Goal: Information Seeking & Learning: Learn about a topic

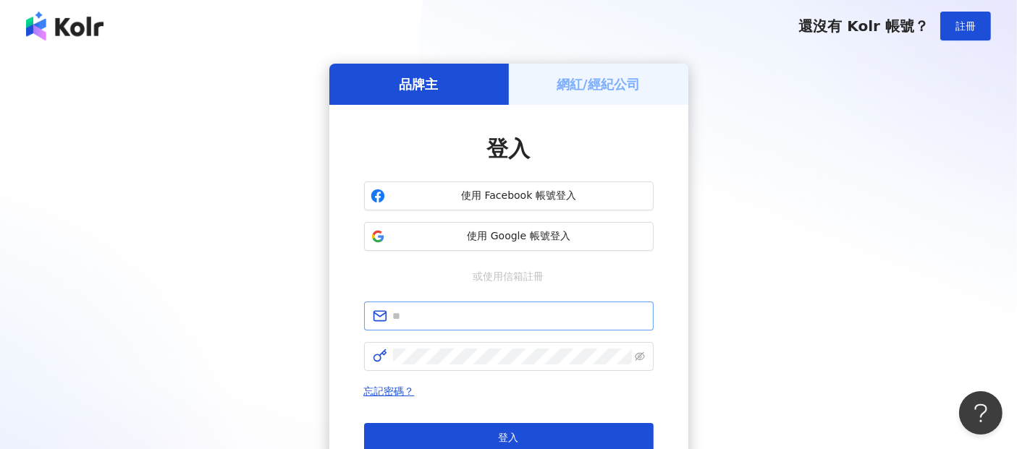
click at [415, 325] on span at bounding box center [509, 316] width 290 height 29
click at [434, 321] on input "text" at bounding box center [519, 316] width 252 height 16
paste input "**********"
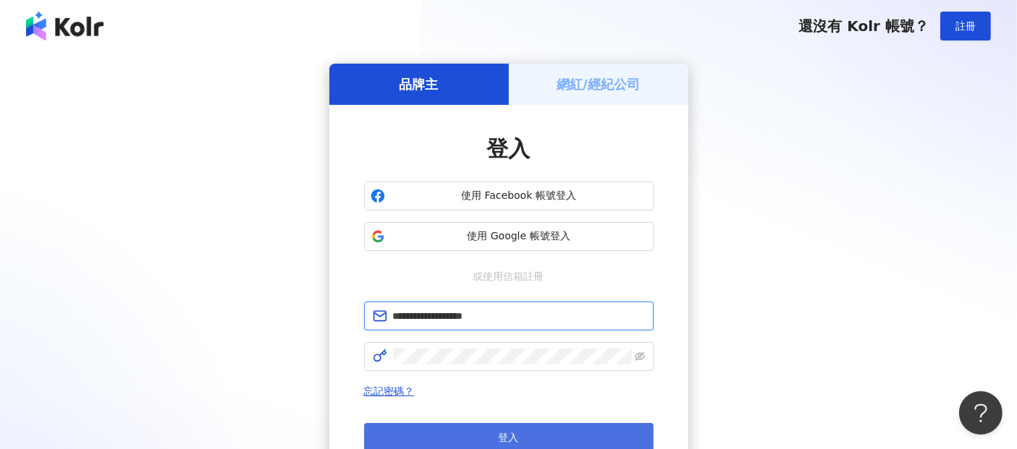
type input "**********"
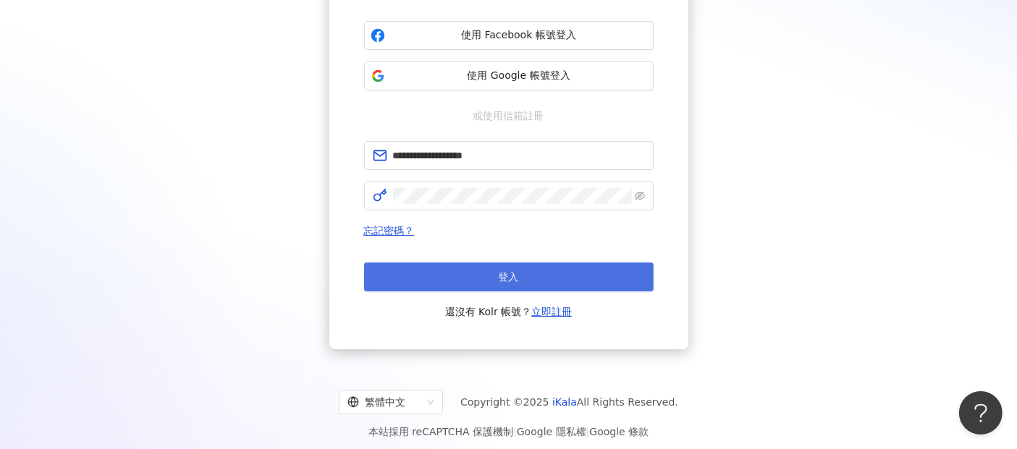
click at [544, 269] on button "登入" at bounding box center [509, 277] width 290 height 29
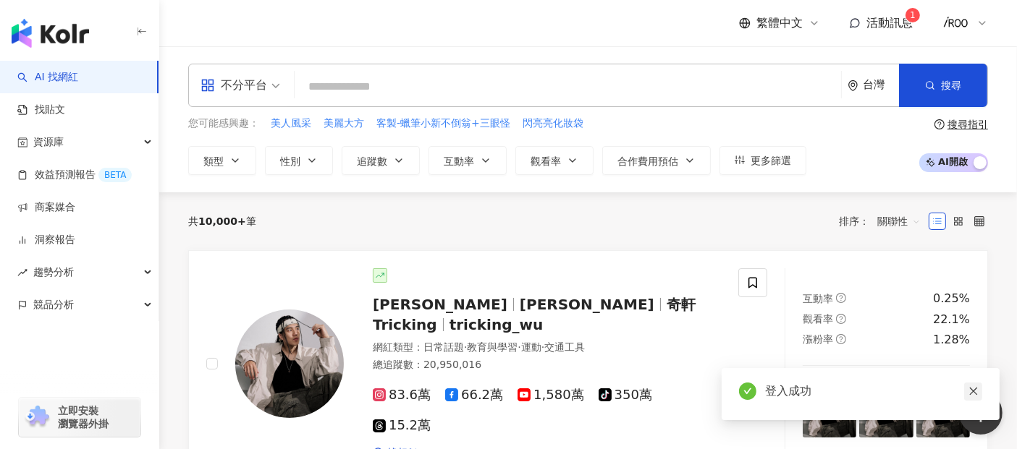
click at [975, 393] on icon "close" at bounding box center [973, 391] width 10 height 10
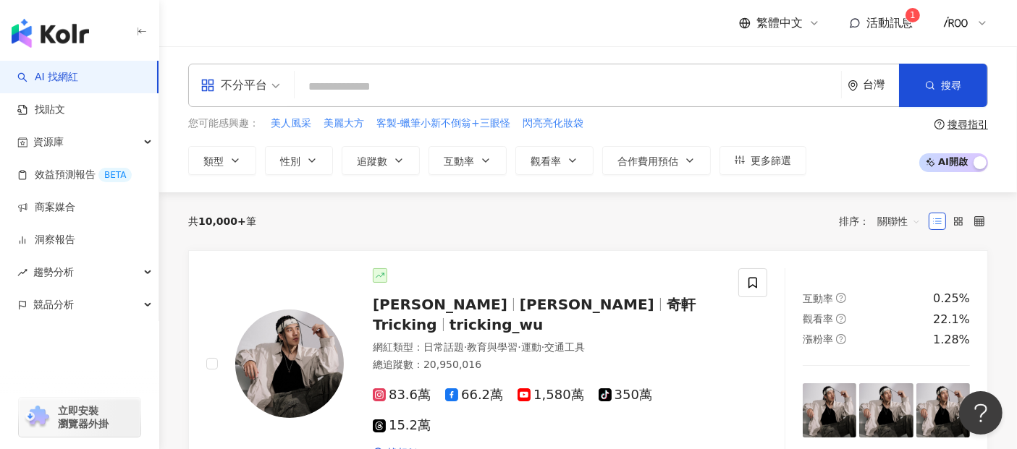
click at [884, 23] on span "活動訊息" at bounding box center [889, 23] width 46 height 14
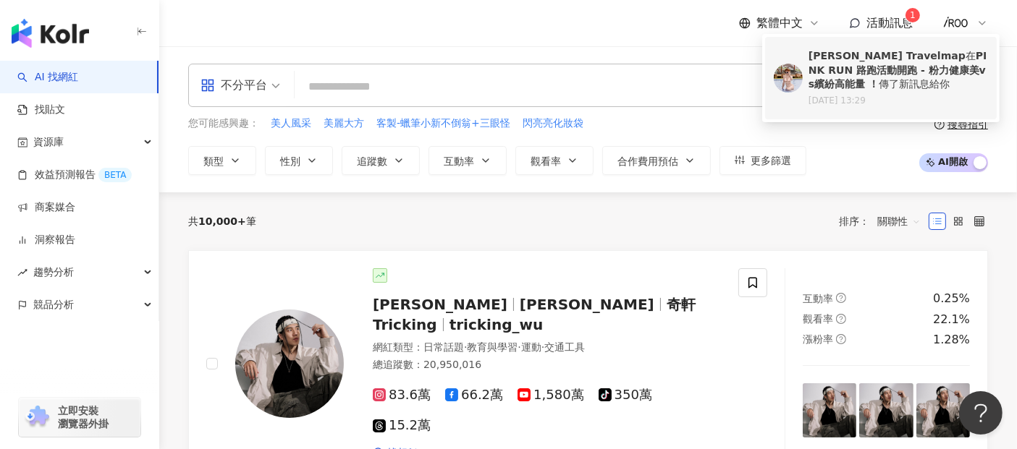
click at [879, 75] on b "PINK RUN 路跑活動開跑 - 粉力健康美vs繽紛高能量 ！" at bounding box center [897, 70] width 178 height 40
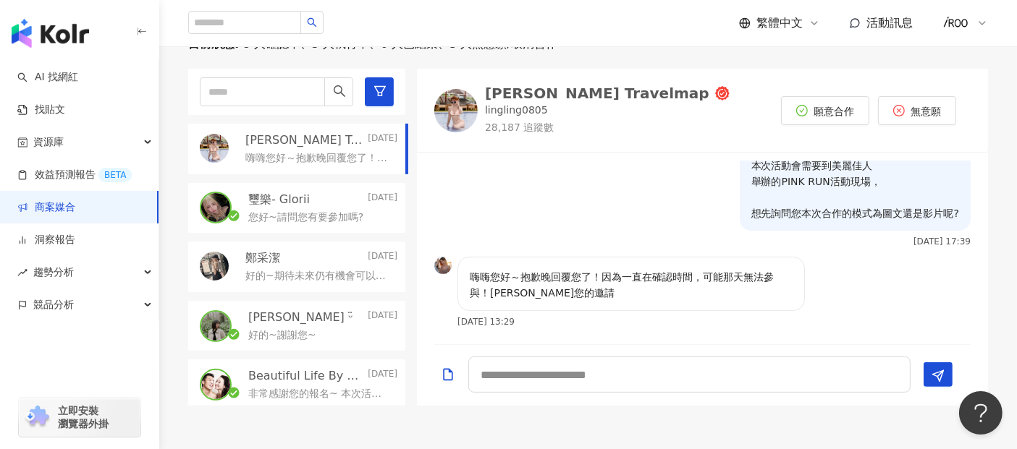
scroll to position [347, 0]
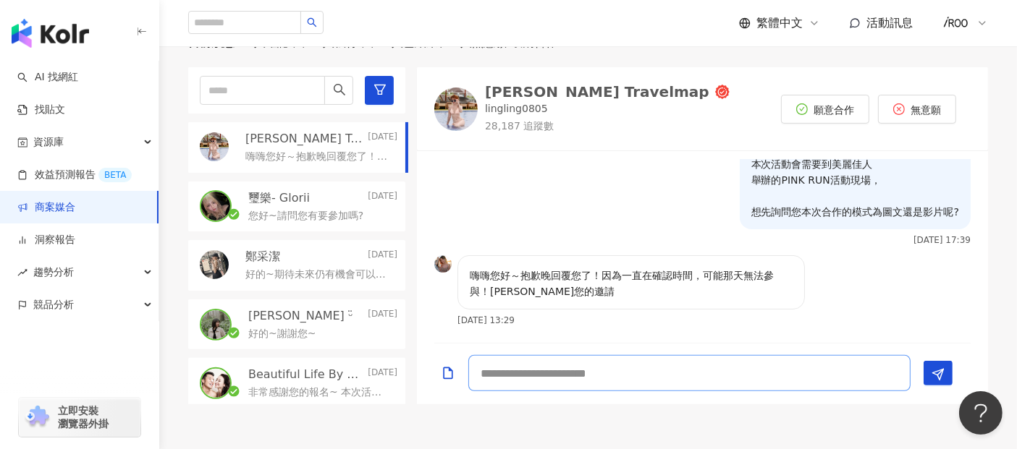
click at [651, 359] on textarea at bounding box center [689, 373] width 442 height 36
type textarea "*******"
click at [936, 369] on icon "Send" at bounding box center [937, 374] width 13 height 13
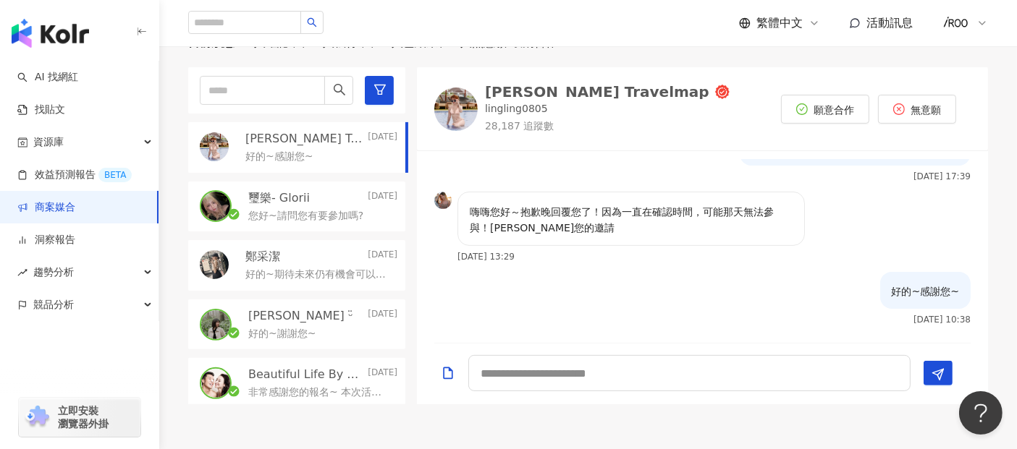
click at [282, 211] on p "您好~請問您有要參加嗎?" at bounding box center [305, 216] width 115 height 14
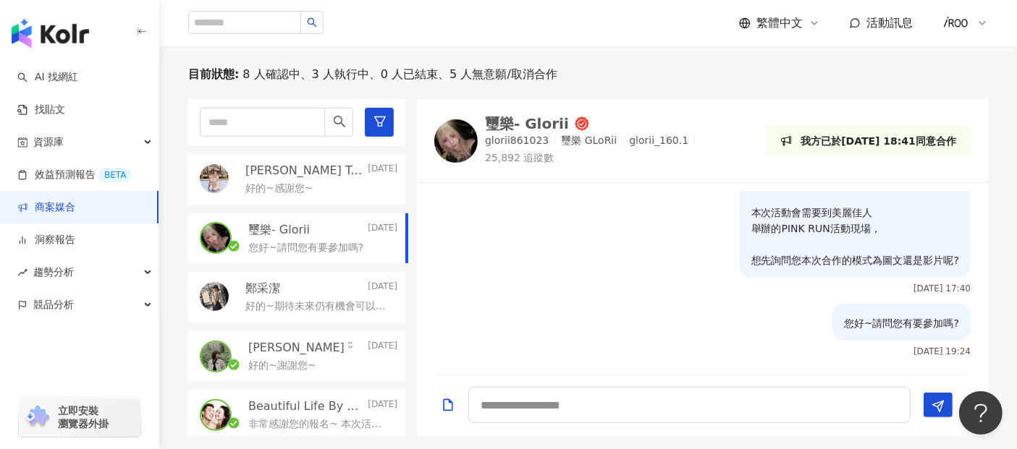
scroll to position [266, 0]
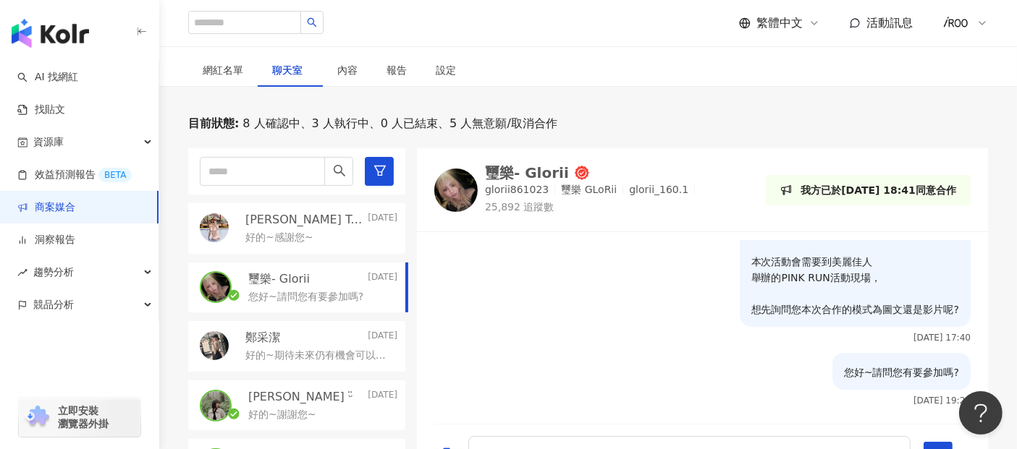
click at [561, 187] on p "璽樂 GLoRii" at bounding box center [589, 190] width 56 height 14
click at [283, 282] on p "璽樂- Glorii" at bounding box center [279, 279] width 62 height 16
click at [439, 187] on img at bounding box center [455, 190] width 43 height 43
click at [220, 72] on div "網紅名單" at bounding box center [223, 70] width 41 height 16
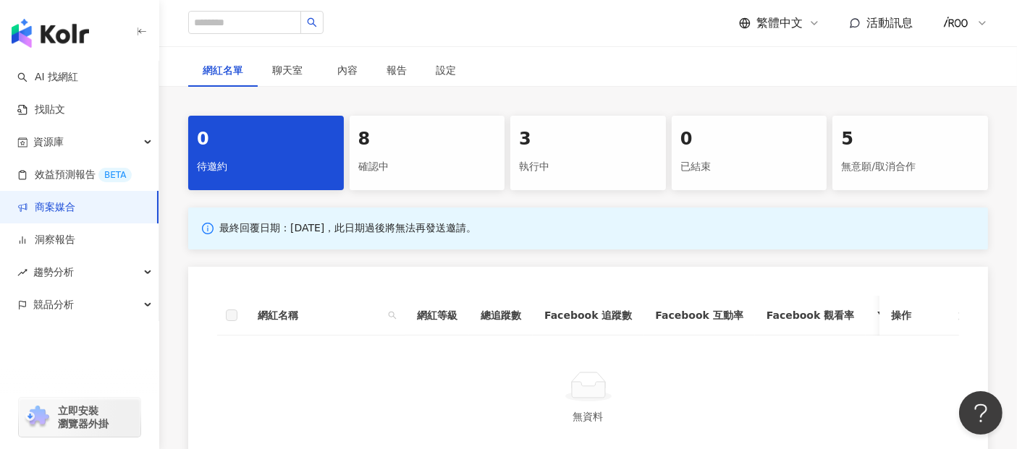
click at [537, 140] on div "3" at bounding box center [588, 139] width 138 height 25
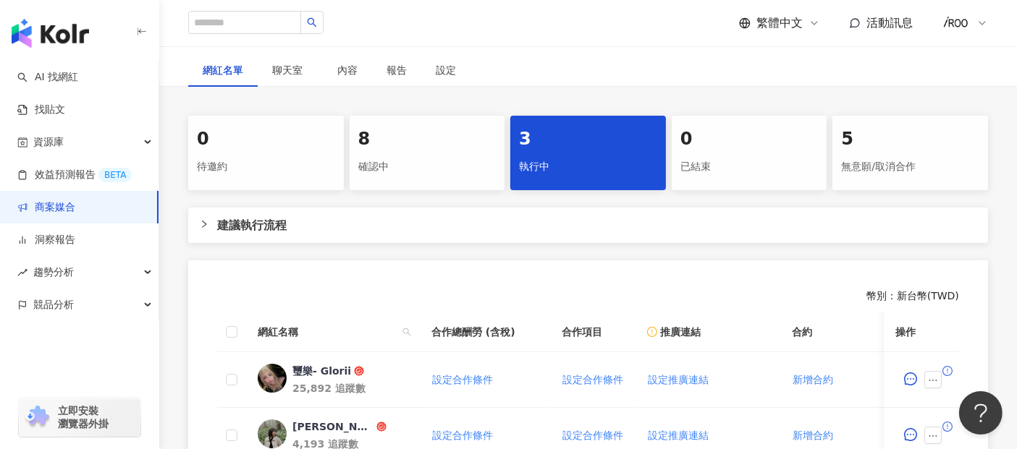
scroll to position [428, 0]
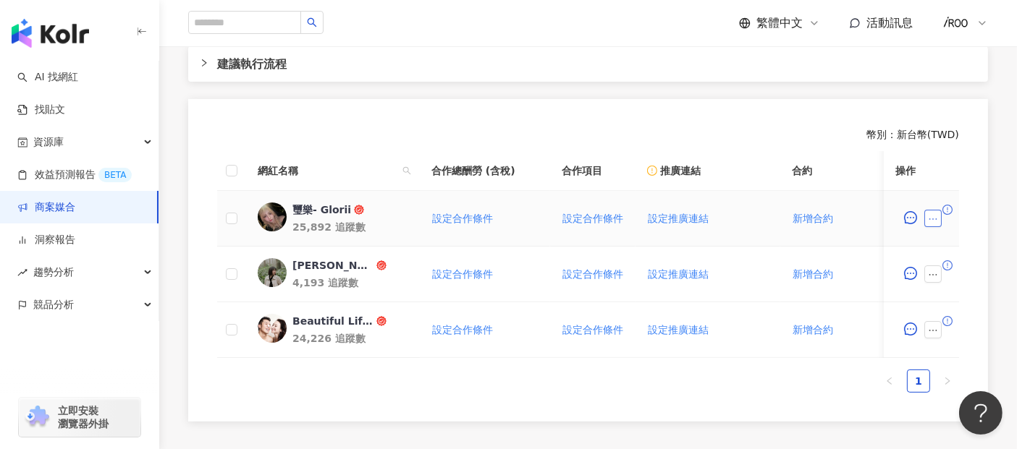
click at [937, 220] on icon "ellipsis" at bounding box center [933, 219] width 10 height 10
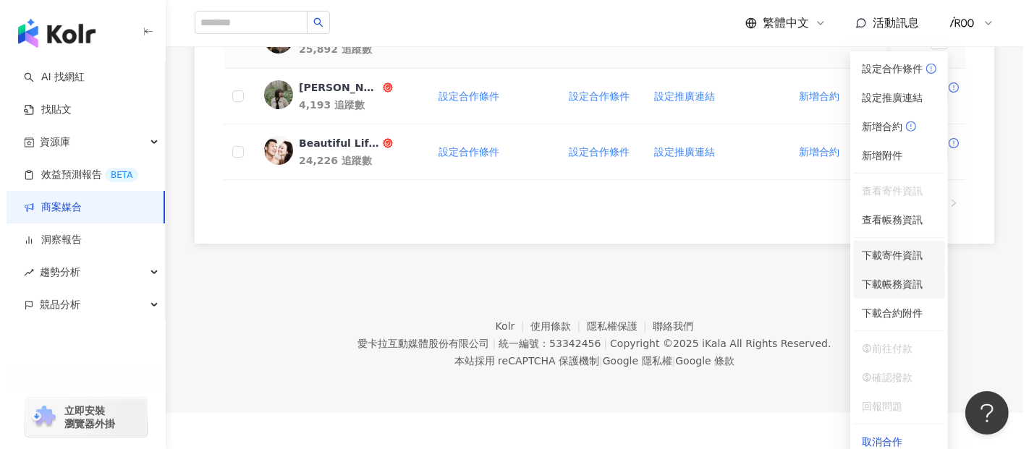
scroll to position [615, 0]
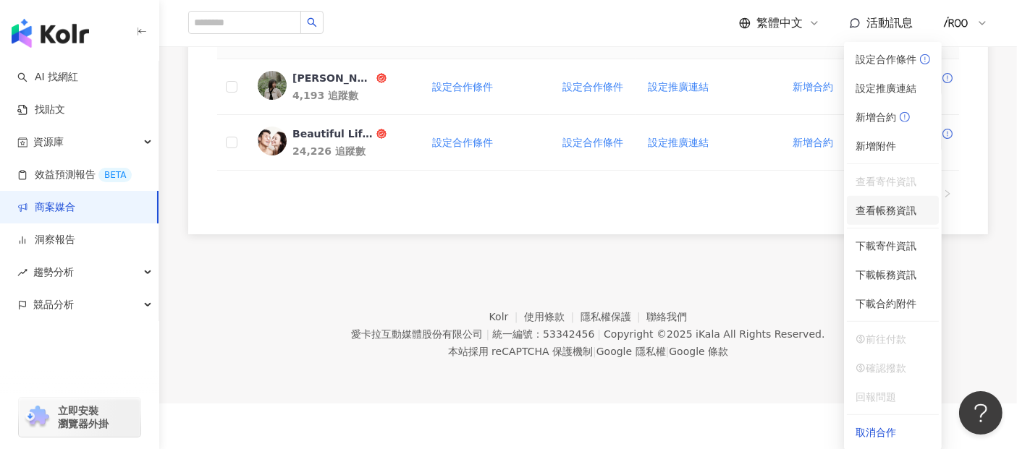
click at [900, 210] on span "查看帳務資訊" at bounding box center [892, 211] width 75 height 16
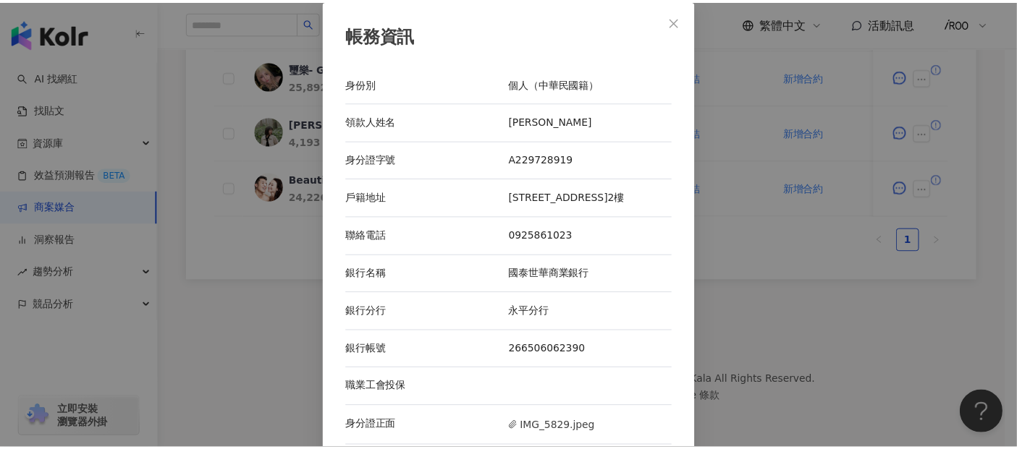
scroll to position [580, 0]
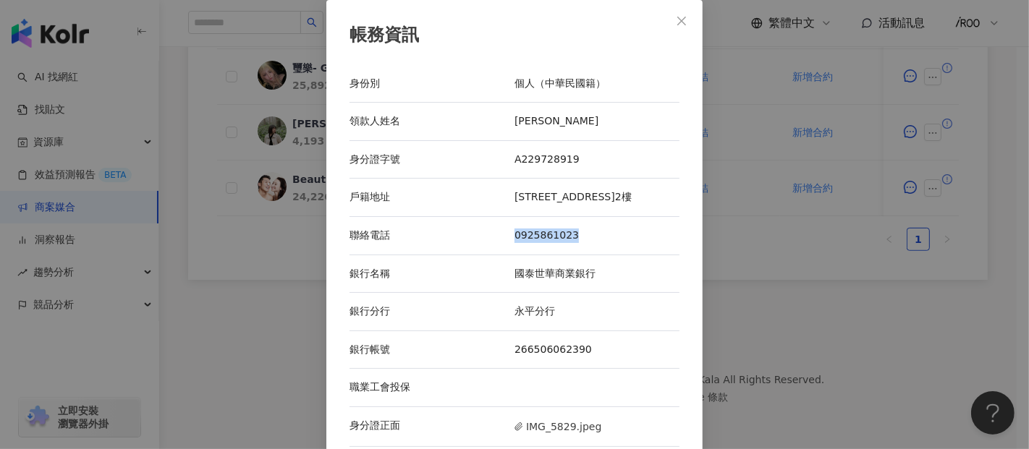
drag, startPoint x: 508, startPoint y: 250, endPoint x: 581, endPoint y: 250, distance: 73.1
click at [581, 243] on div "0925861023" at bounding box center [597, 236] width 165 height 14
click at [572, 255] on div "聯絡電話 0925861023" at bounding box center [515, 236] width 330 height 38
click at [889, 371] on div "帳務資訊 身份別 個人（中華民國籍） 領款人姓名 黃璽文 身分證字號 A229728919 戶籍地址 台北市中山區建國北路三段113巷7弄6號2樓 聯絡電話 …" at bounding box center [514, 224] width 1029 height 449
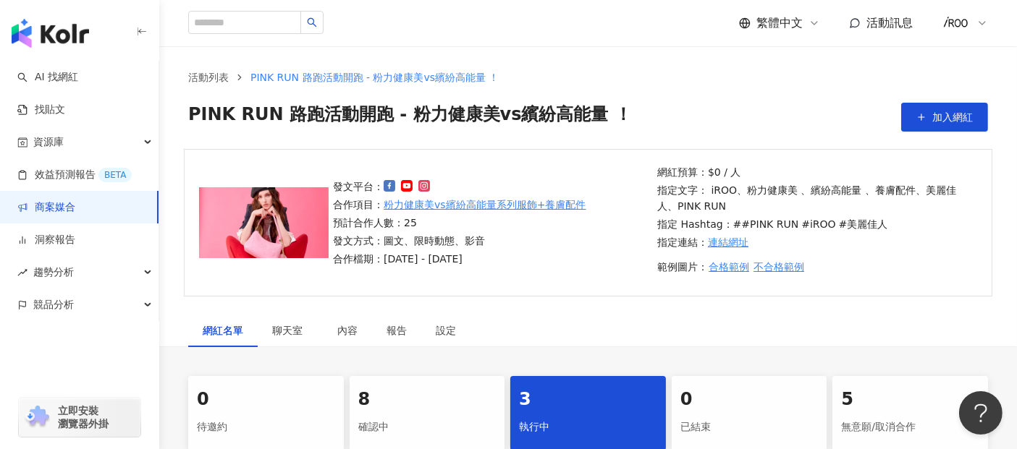
scroll to position [0, 0]
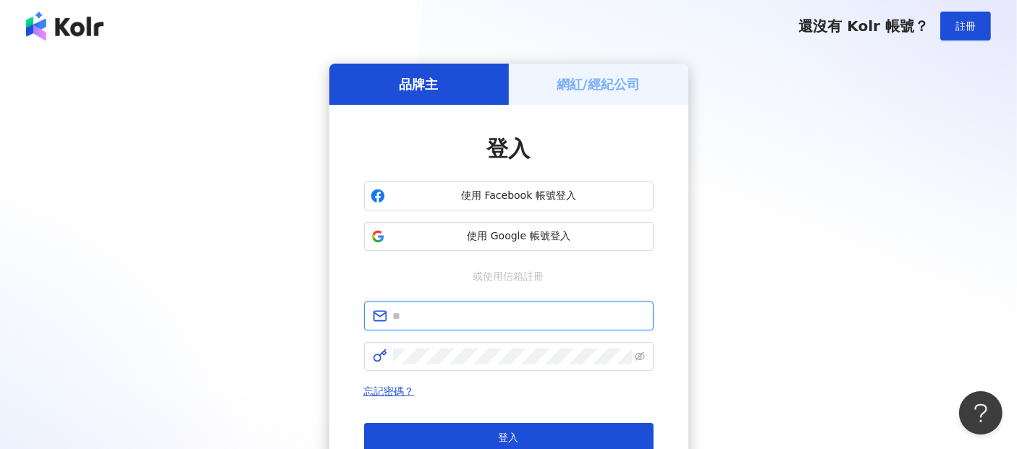
drag, startPoint x: 426, startPoint y: 313, endPoint x: 428, endPoint y: 324, distance: 11.0
click at [426, 313] on input "text" at bounding box center [519, 316] width 252 height 16
paste input "**********"
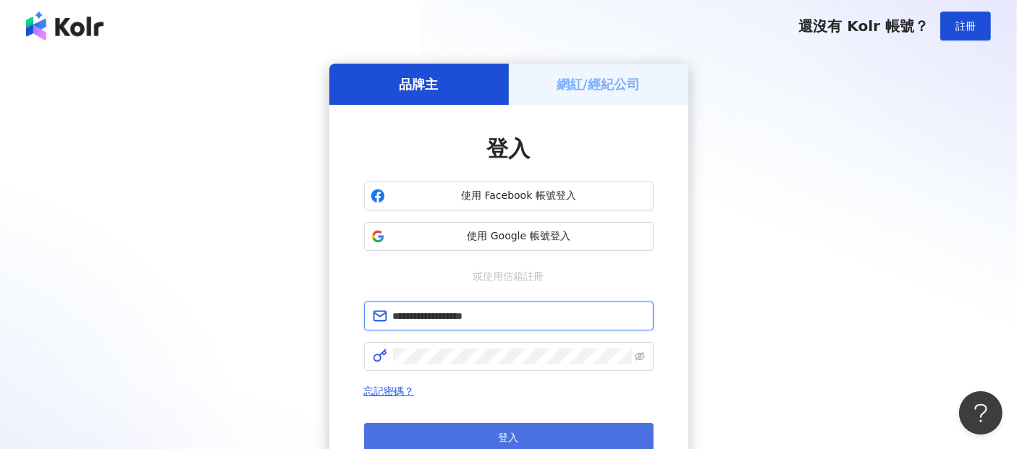
type input "**********"
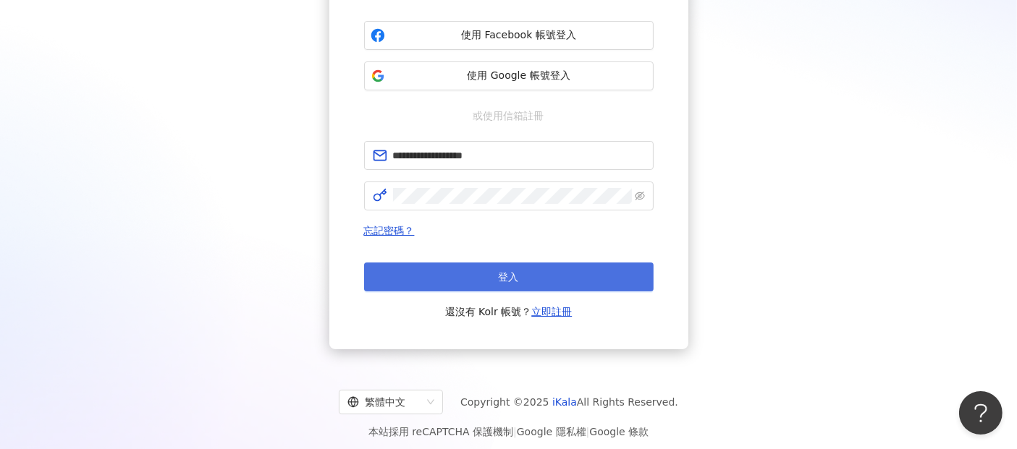
click at [522, 282] on button "登入" at bounding box center [509, 277] width 290 height 29
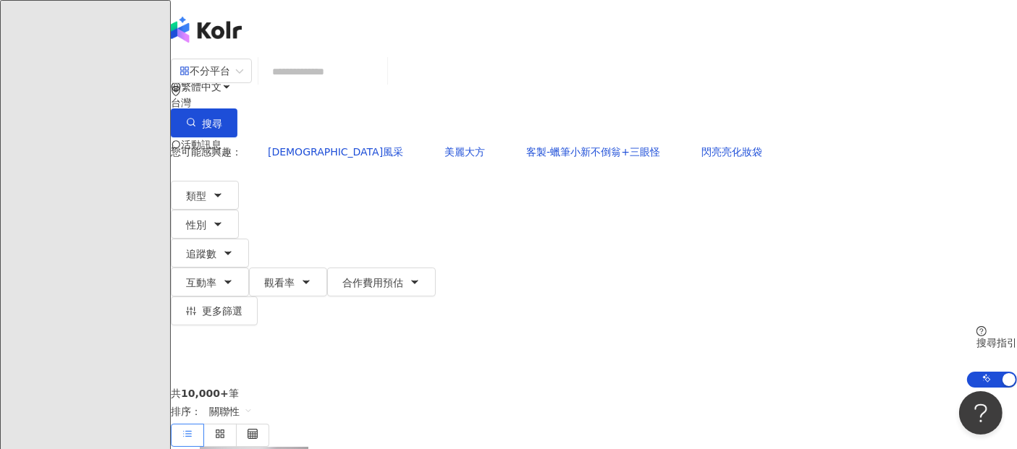
click at [381, 80] on input "search" at bounding box center [322, 72] width 117 height 28
paste input "**********"
type input "**********"
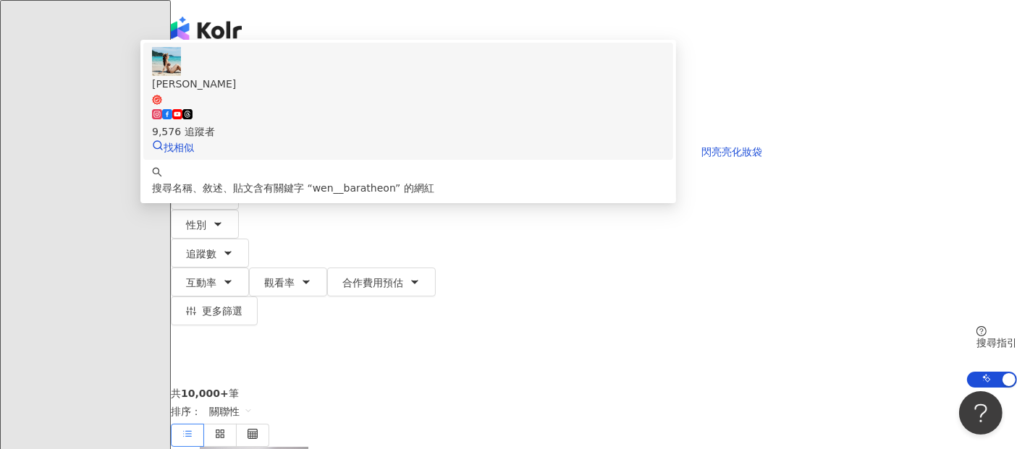
click at [411, 106] on span "Wen" at bounding box center [408, 91] width 512 height 30
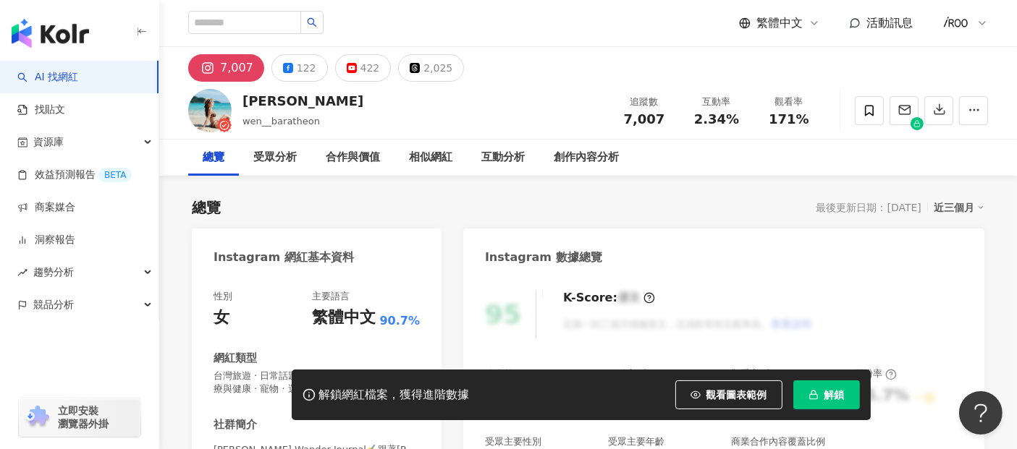
click at [809, 394] on icon "button" at bounding box center [813, 395] width 10 height 10
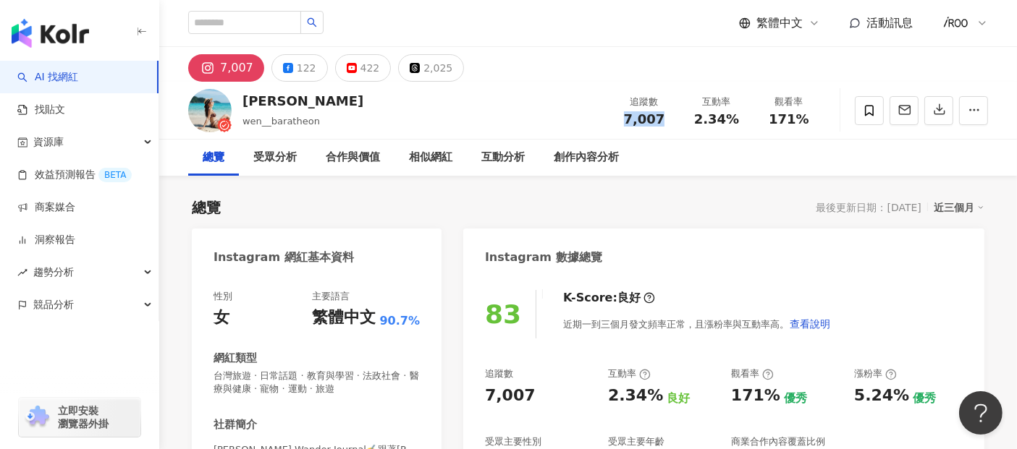
drag, startPoint x: 667, startPoint y: 112, endPoint x: 628, endPoint y: 124, distance: 41.7
click at [628, 116] on div "7,007" at bounding box center [644, 119] width 55 height 14
copy span "7,007"
click at [703, 117] on span "2.34%" at bounding box center [716, 119] width 45 height 14
drag, startPoint x: 696, startPoint y: 118, endPoint x: 734, endPoint y: 122, distance: 37.8
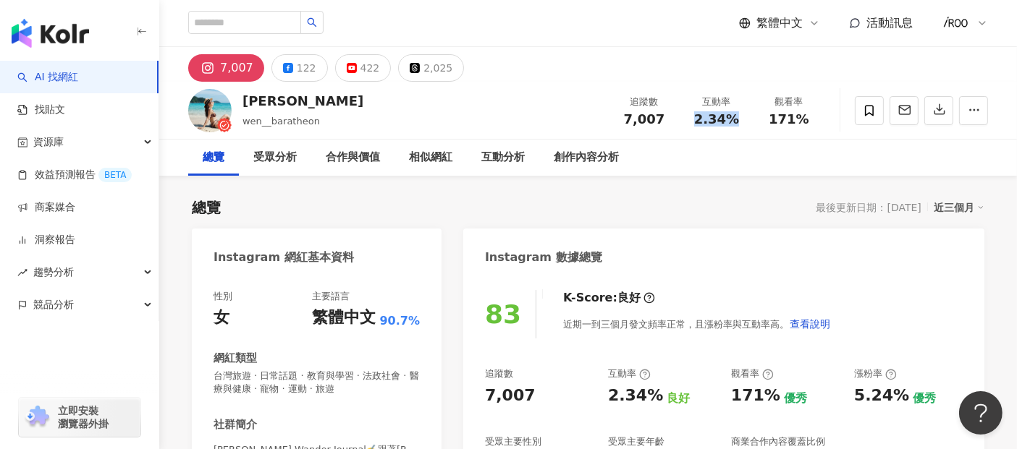
click at [734, 122] on div "2.34%" at bounding box center [716, 119] width 55 height 14
copy span "2.34%"
click at [790, 148] on div "總覽 受眾分析 合作與價值 相似網紅 互動分析 創作內容分析" at bounding box center [588, 158] width 800 height 36
drag, startPoint x: 774, startPoint y: 118, endPoint x: 825, endPoint y: 119, distance: 50.7
click at [825, 119] on div "Wen wen__baratheon 追蹤數 7,007 互動率 2.34% 觀看率 171%" at bounding box center [588, 110] width 858 height 57
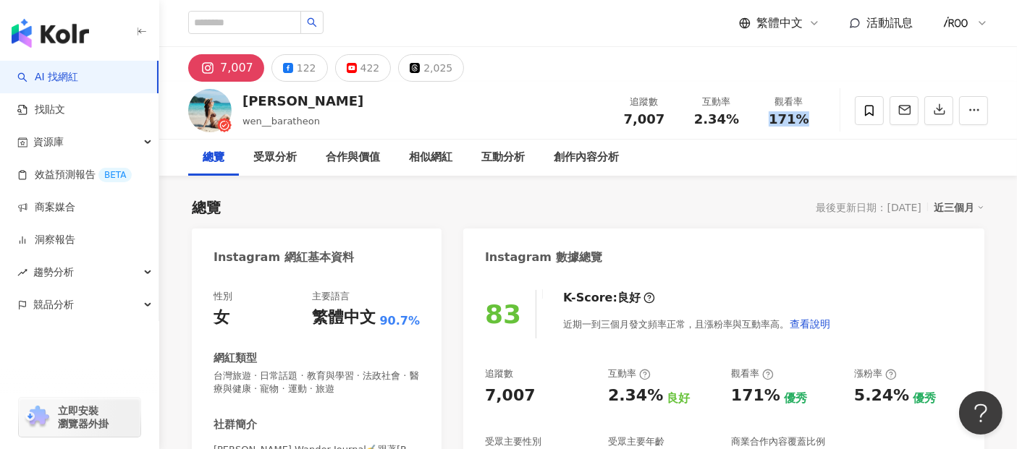
copy span "171%"
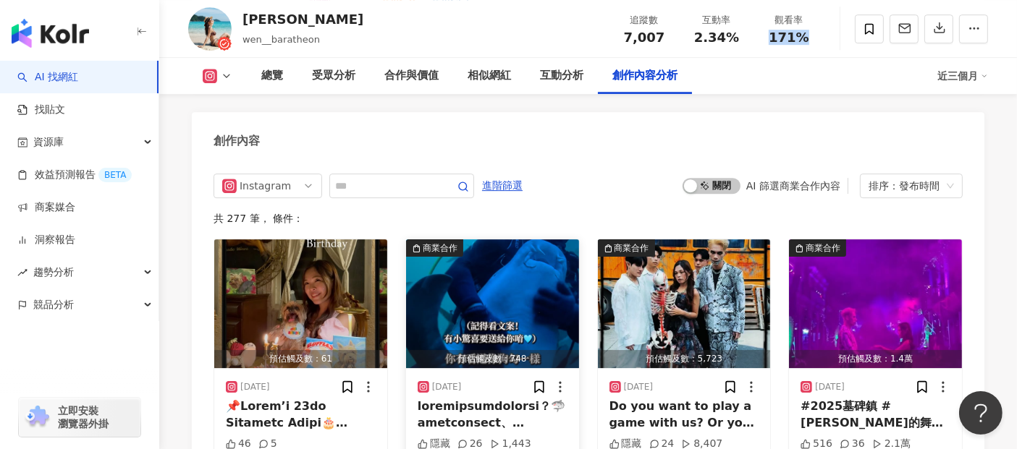
scroll to position [4466, 0]
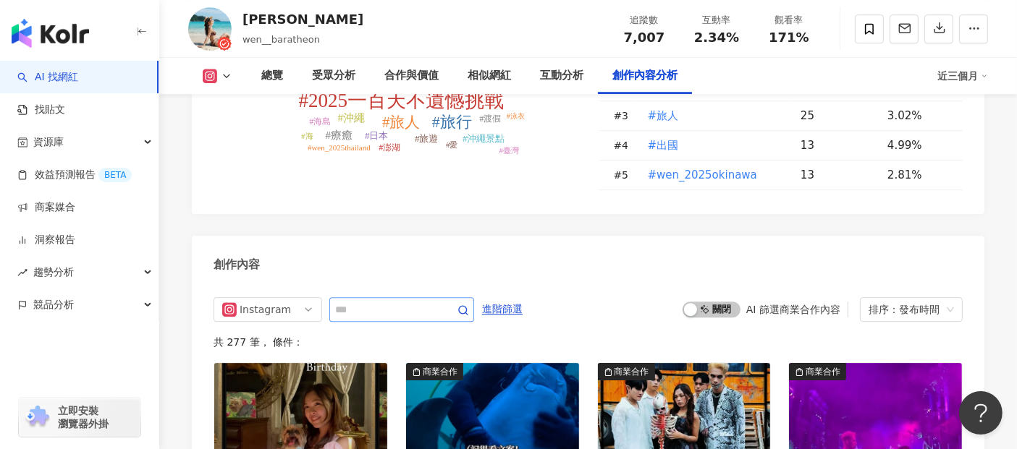
click at [474, 297] on span at bounding box center [401, 309] width 145 height 25
click at [469, 305] on icon "button" at bounding box center [463, 311] width 12 height 12
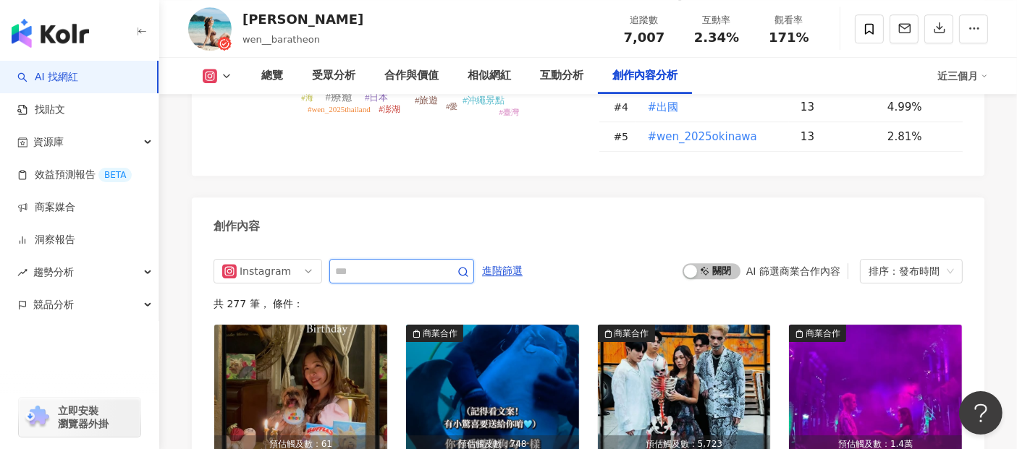
click at [469, 266] on icon "button" at bounding box center [463, 272] width 12 height 12
click at [523, 260] on span "進階篩選" at bounding box center [502, 271] width 41 height 23
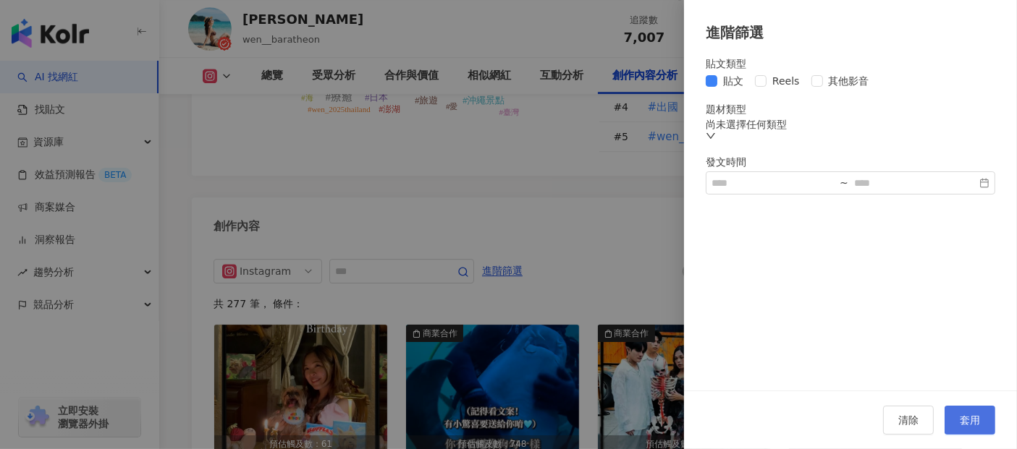
click at [966, 417] on span "套用" at bounding box center [970, 421] width 20 height 12
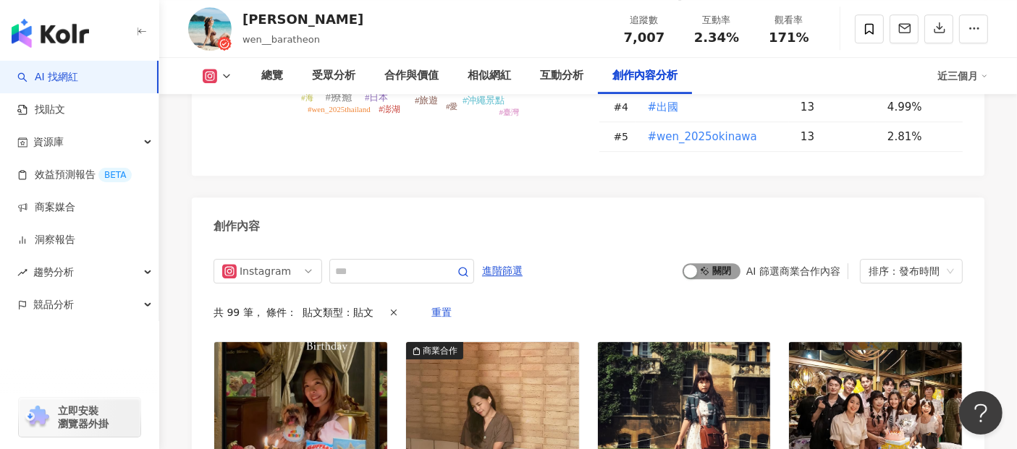
click at [709, 263] on span "啟動 關閉" at bounding box center [712, 271] width 58 height 16
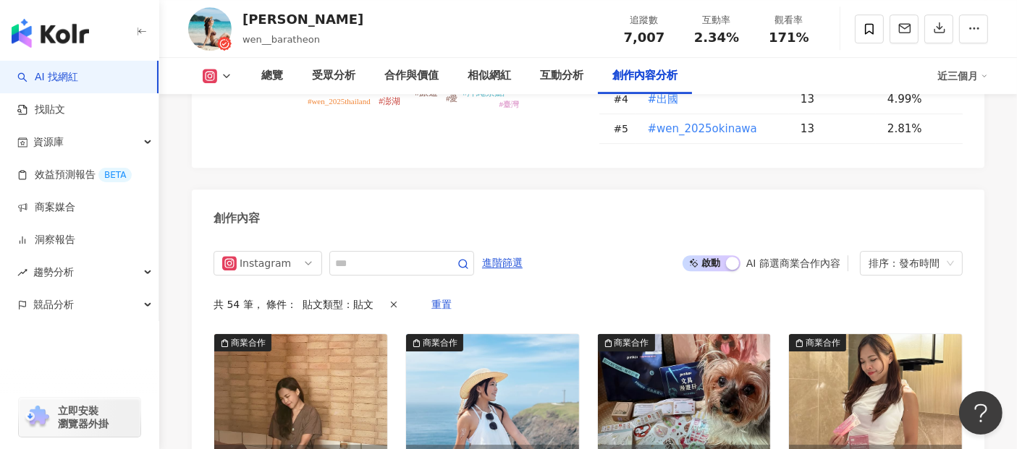
scroll to position [4673, 0]
